Goal: Navigation & Orientation: Find specific page/section

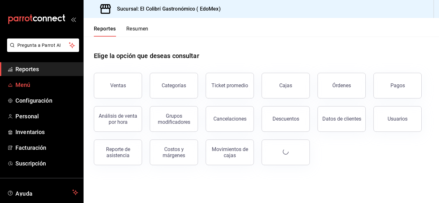
click at [62, 85] on span "Menú" at bounding box center [46, 85] width 63 height 9
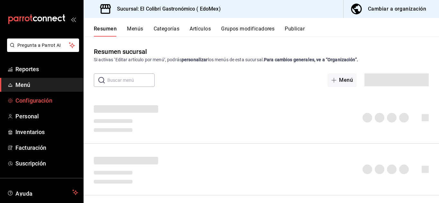
click at [61, 101] on span "Configuración" at bounding box center [46, 100] width 63 height 9
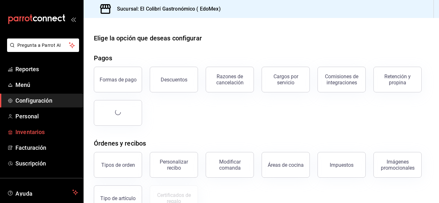
click at [44, 130] on span "Inventarios" at bounding box center [46, 132] width 63 height 9
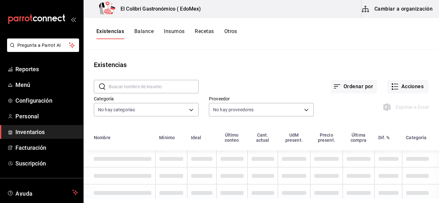
scroll to position [6, 0]
